Goal: Information Seeking & Learning: Learn about a topic

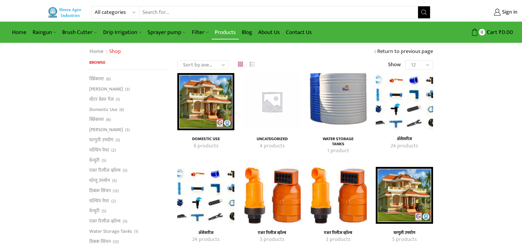
click at [218, 32] on link "Products" at bounding box center [225, 32] width 27 height 14
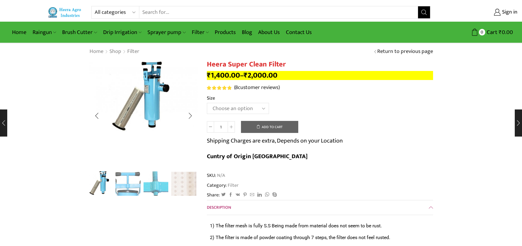
click at [100, 186] on img "1 / 4" at bounding box center [100, 183] width 25 height 25
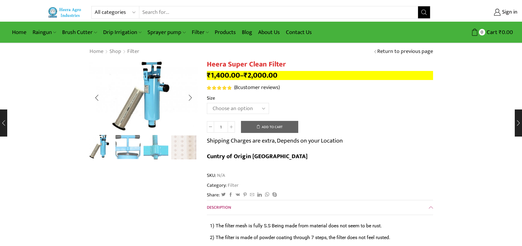
click at [125, 150] on img "2 / 4" at bounding box center [127, 146] width 25 height 25
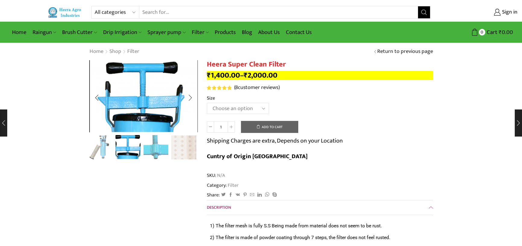
click at [158, 143] on img "3 / 4" at bounding box center [155, 146] width 25 height 25
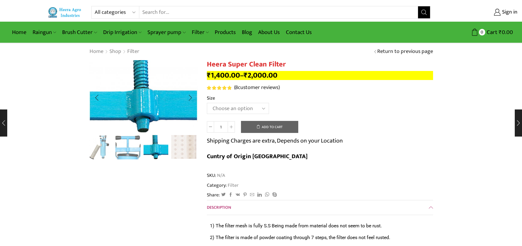
click at [179, 144] on img "4 / 4" at bounding box center [183, 146] width 25 height 25
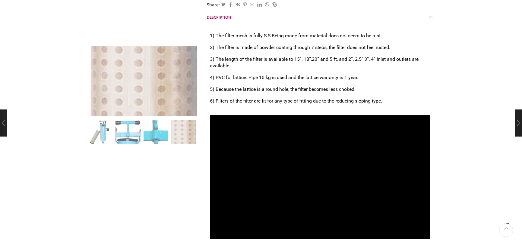
scroll to position [233, 0]
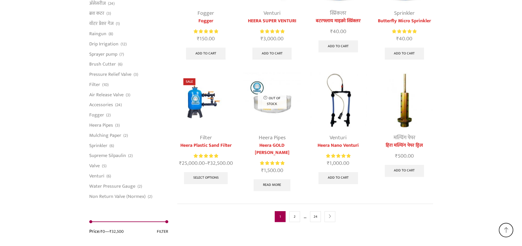
scroll to position [1531, 0]
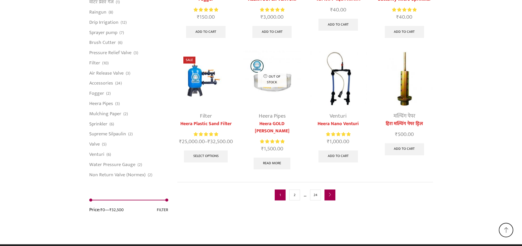
click at [329, 190] on link "next" at bounding box center [329, 195] width 11 height 11
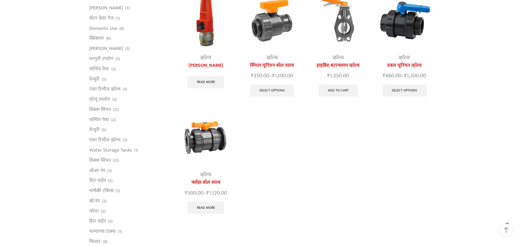
scroll to position [21, 0]
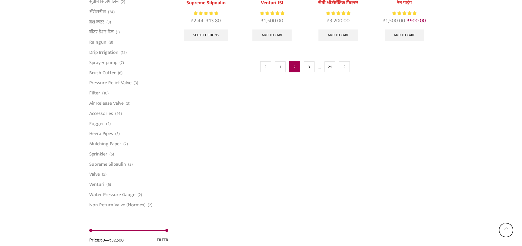
scroll to position [433, 0]
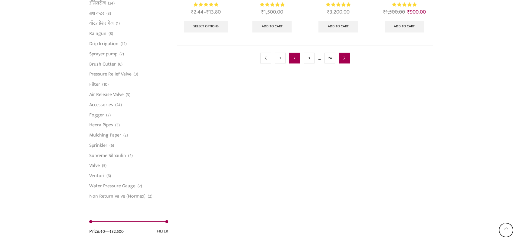
click at [344, 60] on link "next" at bounding box center [344, 58] width 11 height 11
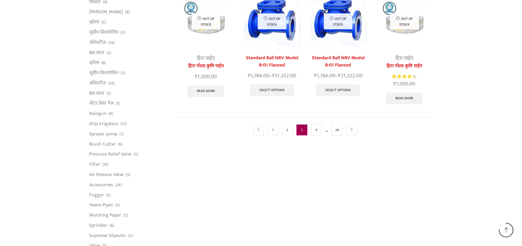
scroll to position [353, 0]
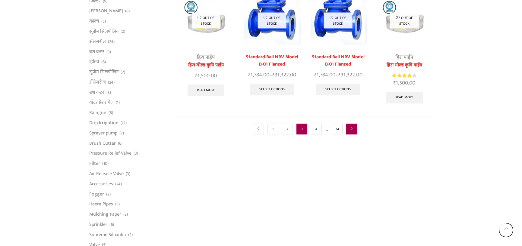
click at [349, 127] on icon "next" at bounding box center [351, 129] width 4 height 4
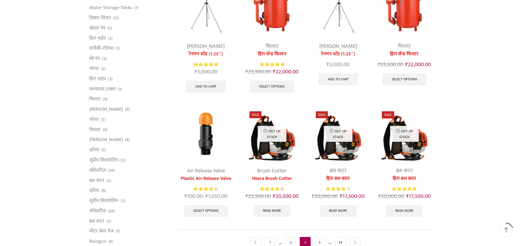
scroll to position [249, 0]
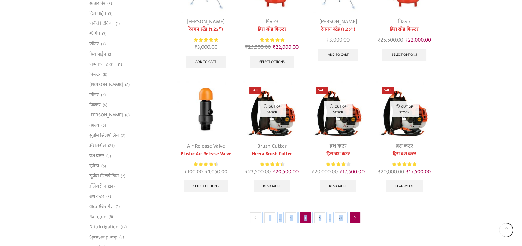
drag, startPoint x: 466, startPoint y: 183, endPoint x: 356, endPoint y: 217, distance: 115.1
click at [356, 217] on div "All categories Accessories Air Release Valve Brush Cutter Domestic Use Drip Irr…" at bounding box center [261, 100] width 522 height 699
click at [356, 217] on icon "next" at bounding box center [355, 219] width 4 height 4
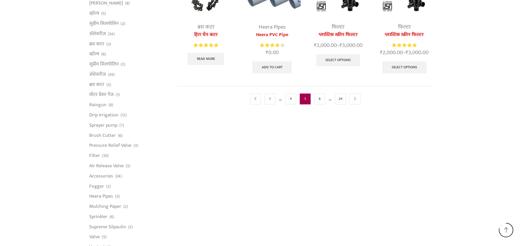
scroll to position [364, 0]
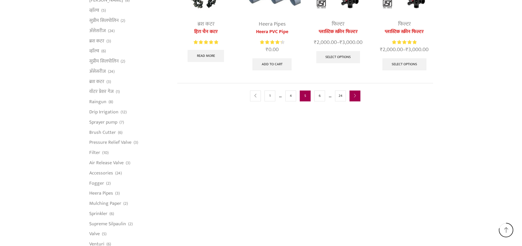
click at [355, 97] on icon "next" at bounding box center [355, 96] width 4 height 4
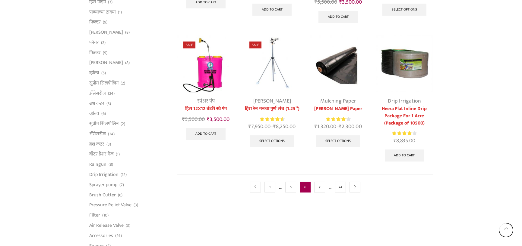
scroll to position [337, 0]
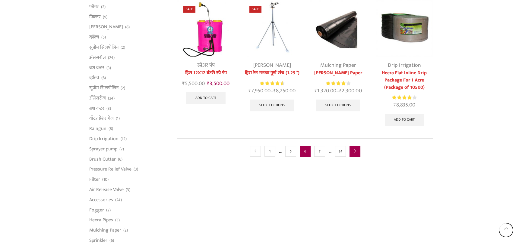
click at [352, 147] on link "next" at bounding box center [354, 151] width 11 height 11
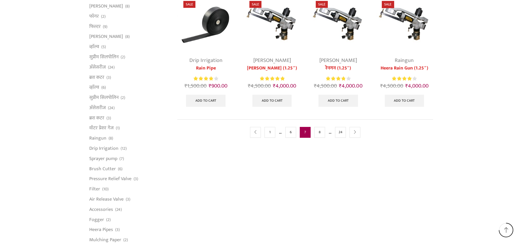
scroll to position [349, 0]
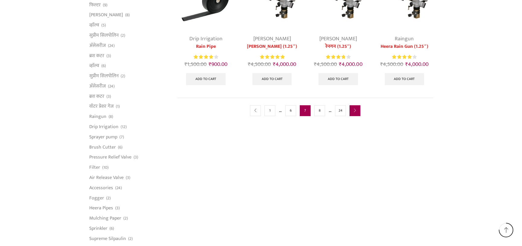
click at [354, 112] on icon "next" at bounding box center [355, 111] width 4 height 4
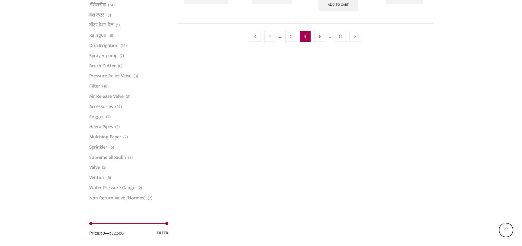
scroll to position [431, 0]
click at [353, 37] on link "next" at bounding box center [354, 36] width 11 height 11
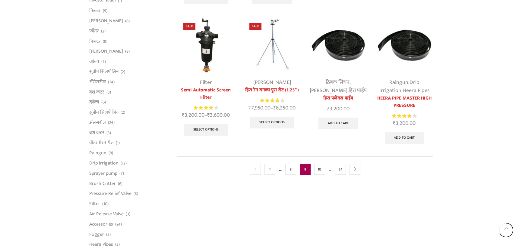
scroll to position [313, 0]
click at [353, 164] on link "next" at bounding box center [354, 169] width 11 height 11
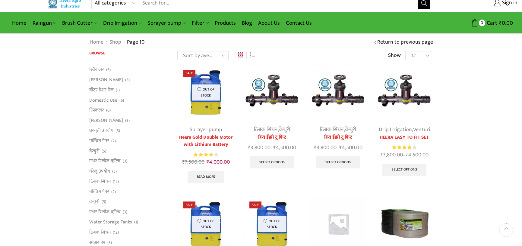
scroll to position [9, 0]
click at [144, 56] on h4 "Browse" at bounding box center [128, 55] width 79 height 9
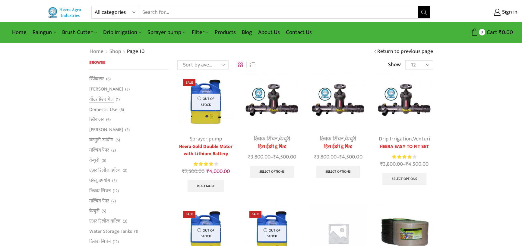
scroll to position [0, 0]
click at [224, 63] on select "Sort by popularity Sort by average rating Sort by latest Sort by price: low to …" at bounding box center [202, 65] width 51 height 9
click at [273, 61] on div "Sort by popularity Sort by average rating Sort by latest Sort by price: low to …" at bounding box center [304, 64] width 255 height 9
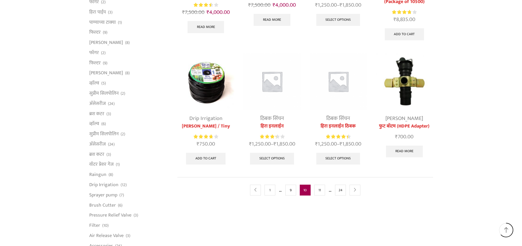
scroll to position [292, 0]
click at [349, 191] on link "next" at bounding box center [354, 190] width 11 height 11
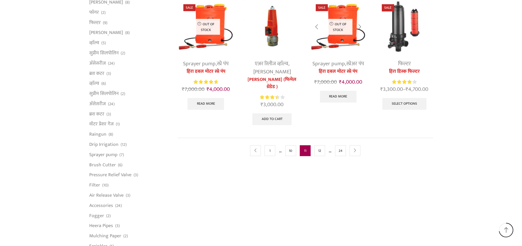
scroll to position [331, 0]
click at [355, 154] on nav "prev 1 … 10 11 12 … 24 next" at bounding box center [304, 151] width 255 height 26
click at [355, 154] on link "next" at bounding box center [354, 151] width 11 height 11
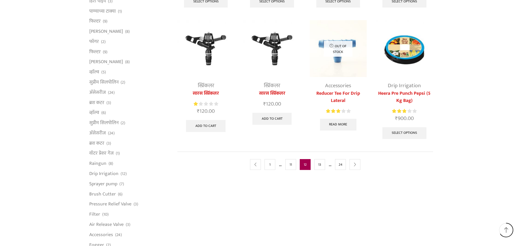
scroll to position [303, 0]
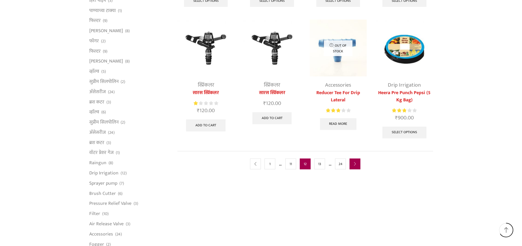
click at [354, 163] on icon "next" at bounding box center [355, 165] width 4 height 4
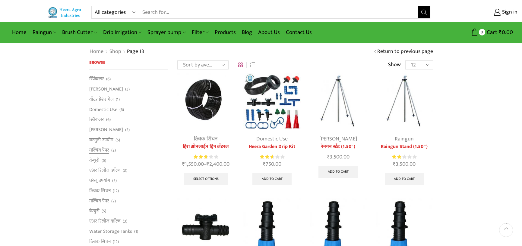
scroll to position [8, 0]
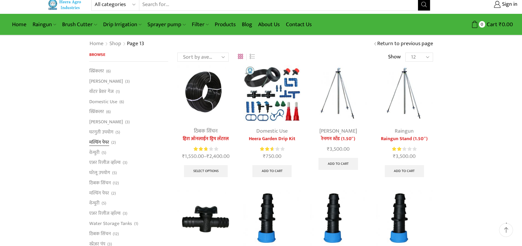
click at [105, 141] on link "मल्चिंग पेपर" at bounding box center [99, 142] width 20 height 10
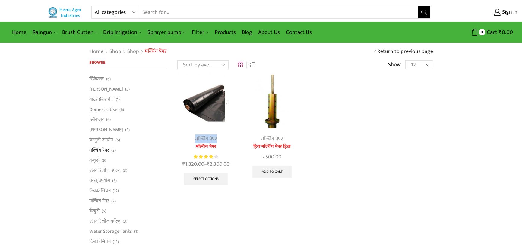
drag, startPoint x: 225, startPoint y: 141, endPoint x: 196, endPoint y: 138, distance: 29.4
click at [196, 138] on div "मल्चिंग पेपर" at bounding box center [205, 139] width 57 height 8
copy link "मल्चिंग पेपर"
